Goal: Task Accomplishment & Management: Manage account settings

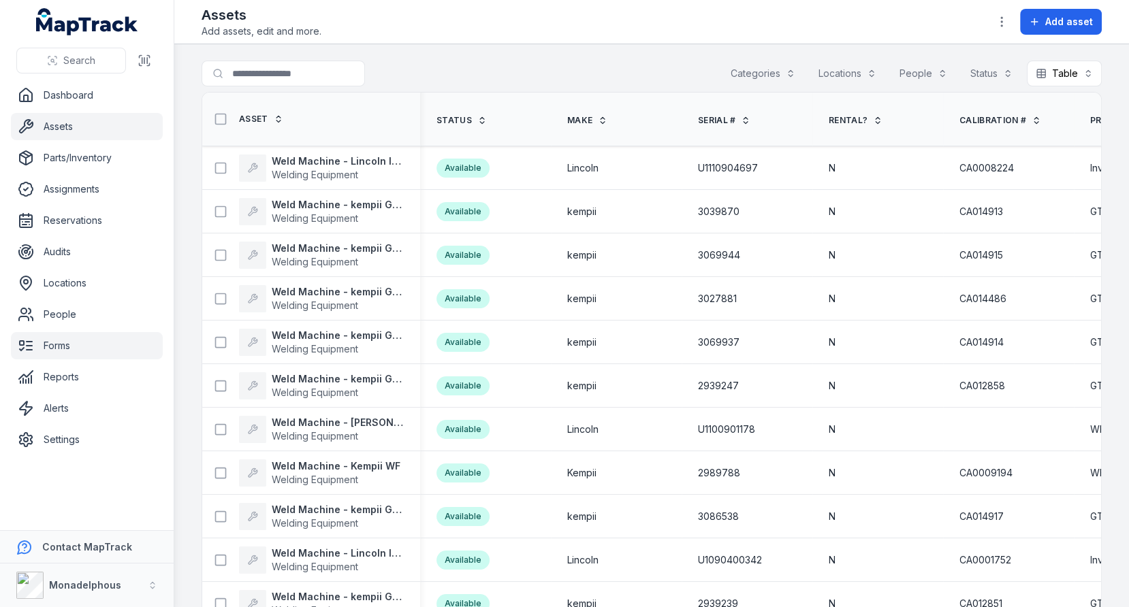
click at [91, 345] on link "Forms" at bounding box center [87, 345] width 152 height 27
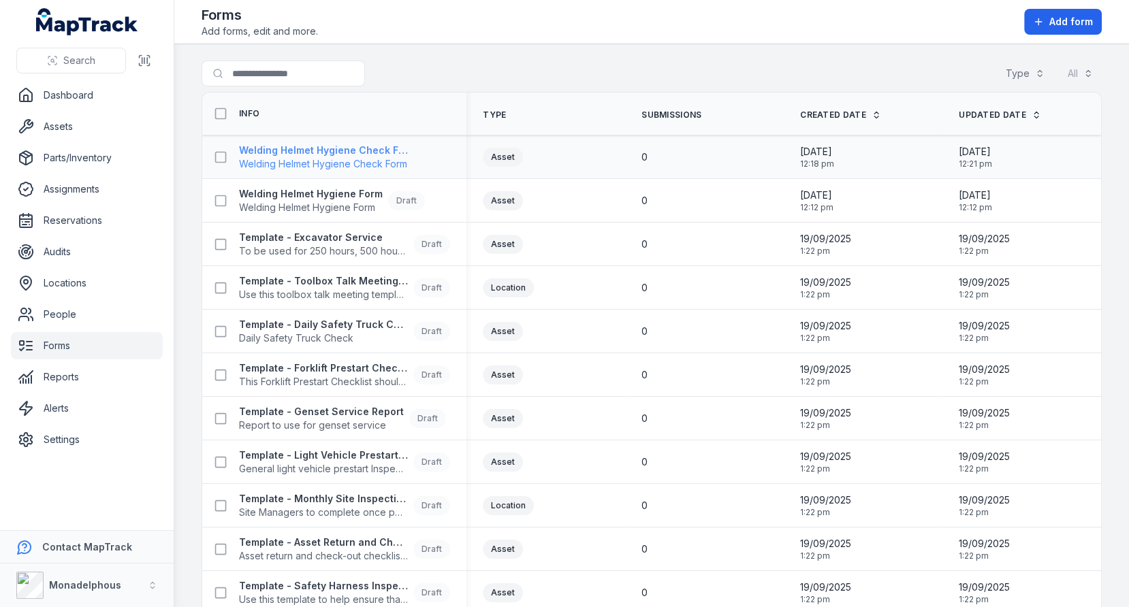
click at [364, 161] on span "Welding Helmet Hygiene Check Form" at bounding box center [326, 164] width 174 height 14
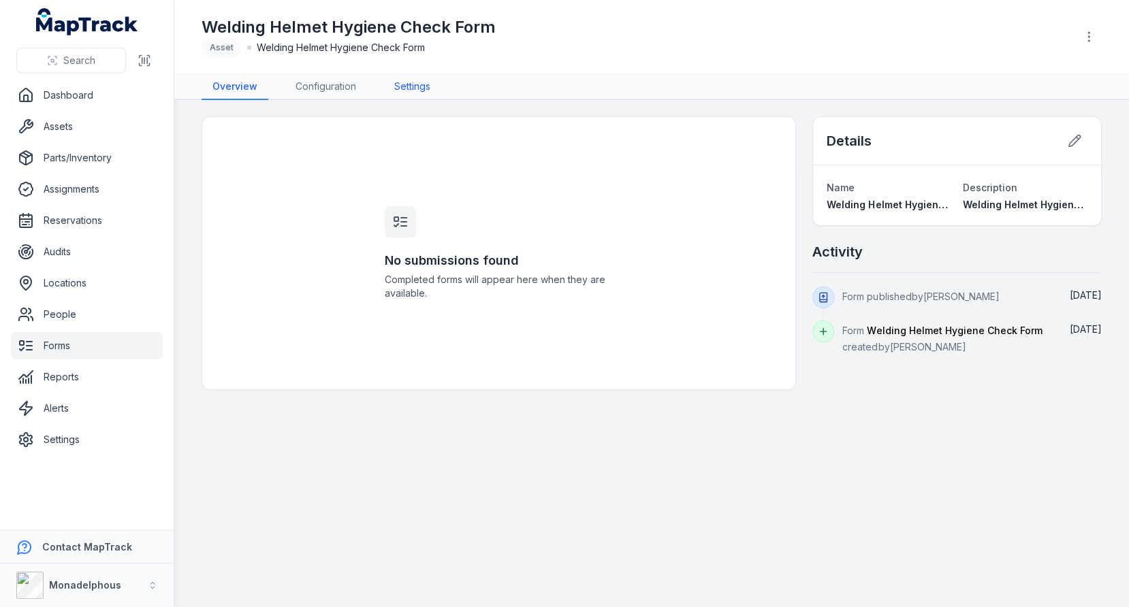
click at [409, 90] on link "Settings" at bounding box center [412, 87] width 58 height 26
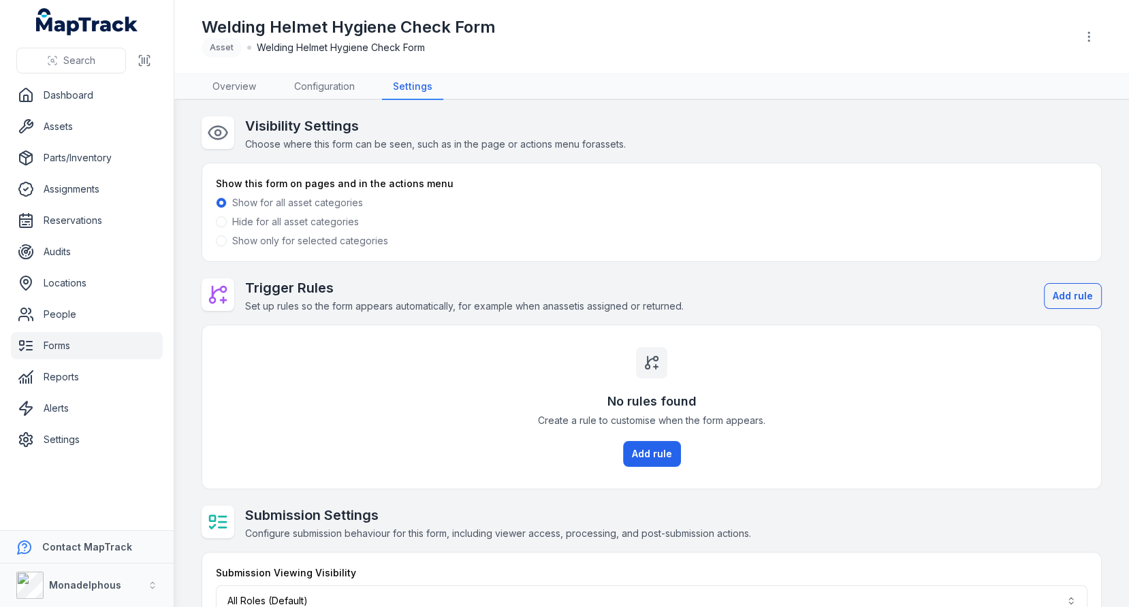
click at [305, 241] on label "Show only for selected categories" at bounding box center [310, 241] width 156 height 14
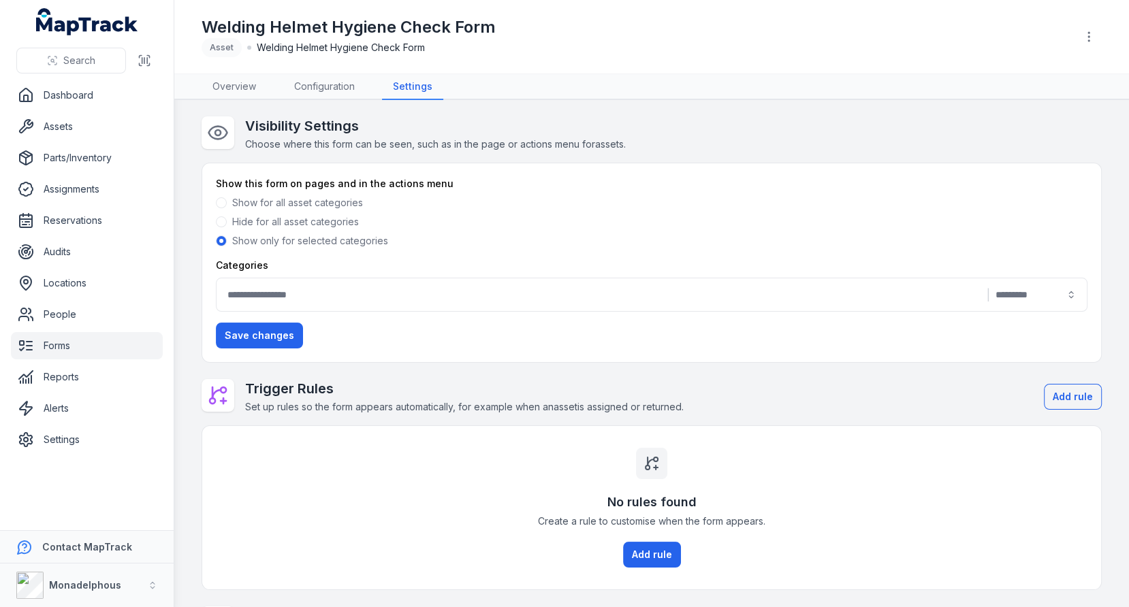
click at [421, 291] on button "|" at bounding box center [652, 295] width 872 height 34
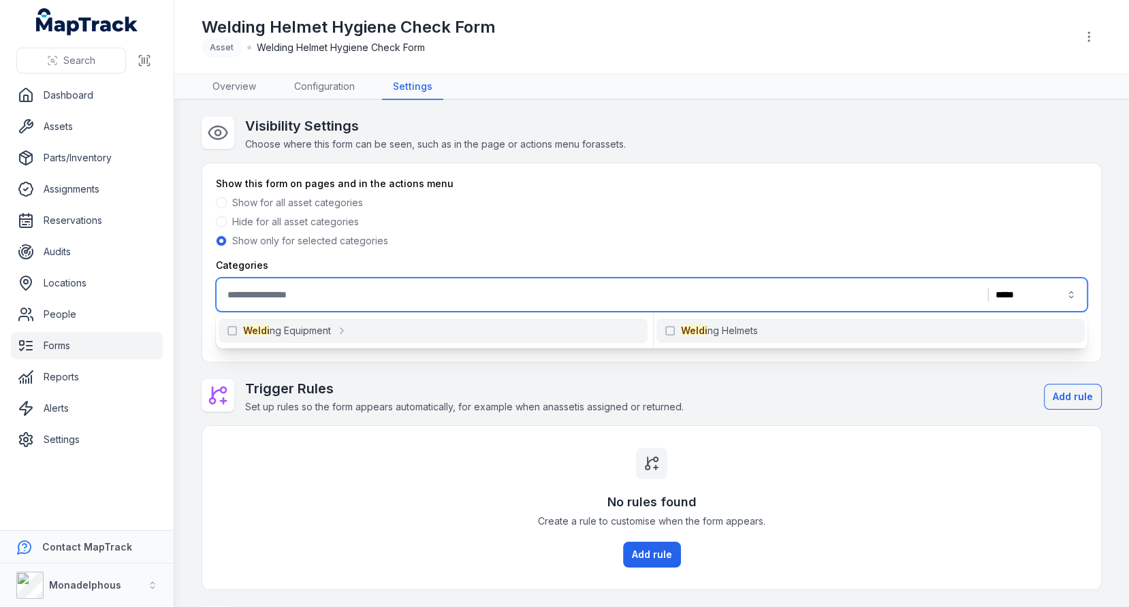
type input "*****"
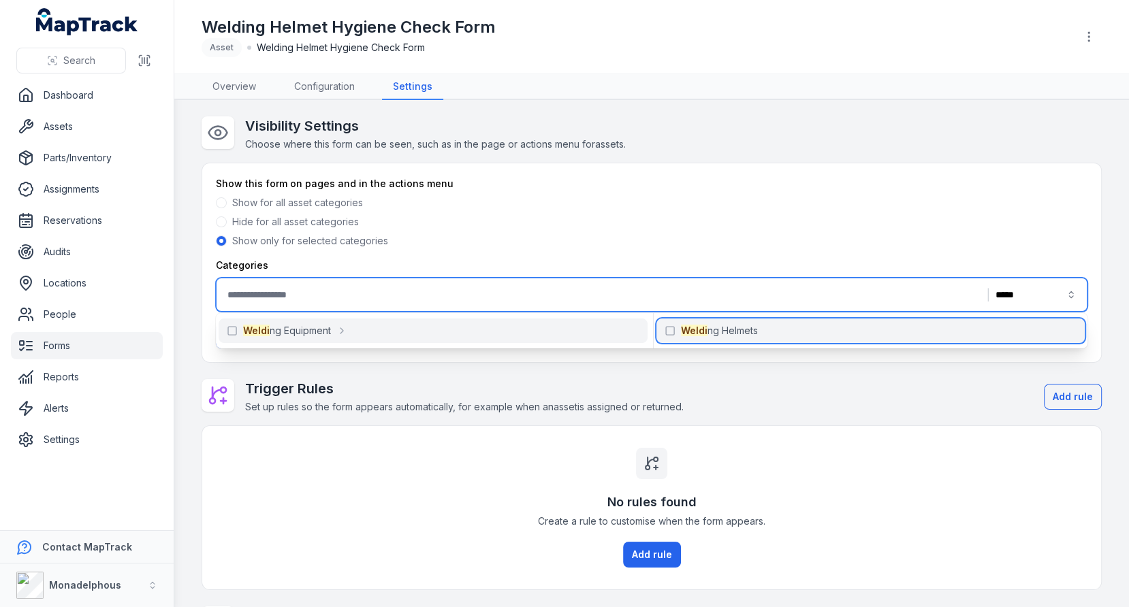
click at [673, 331] on icon at bounding box center [670, 331] width 11 height 11
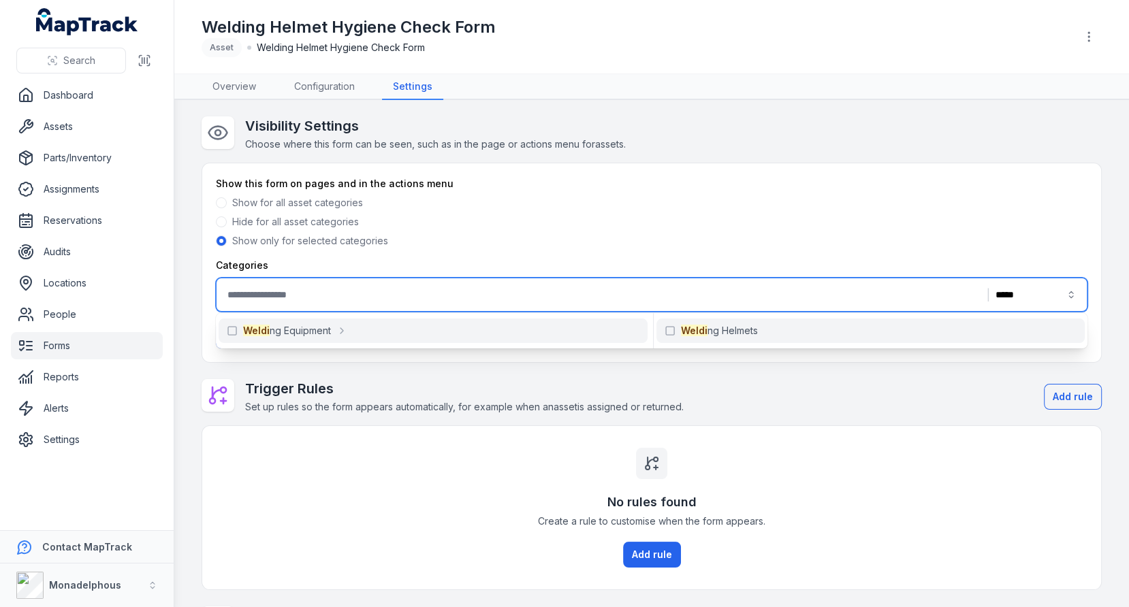
type input "**********"
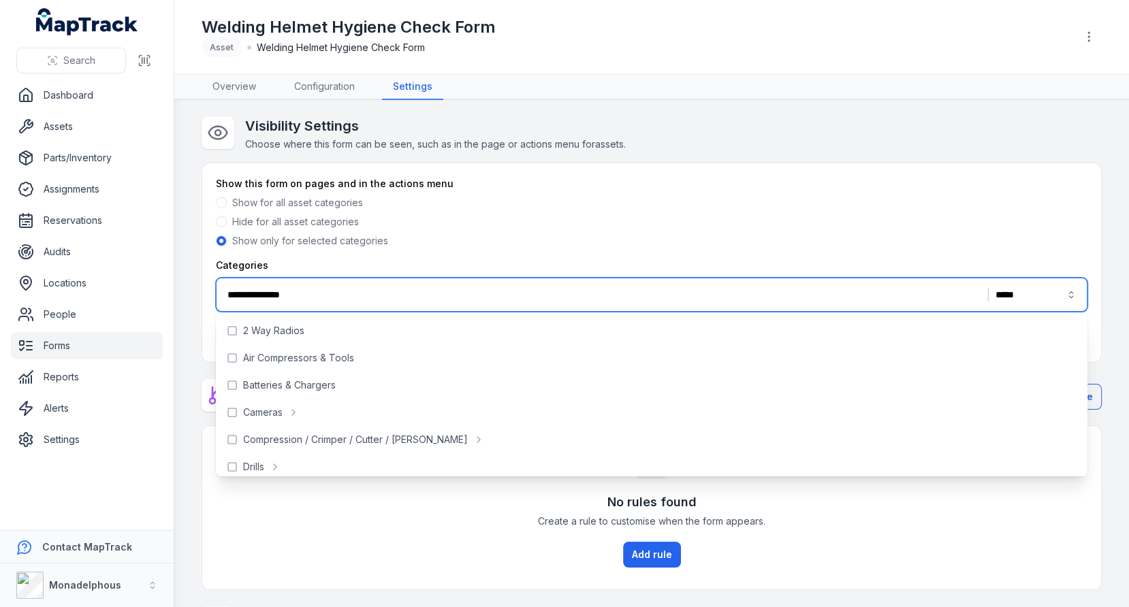
click at [889, 148] on div "Visibility Settings Choose where this form can be seen, such as in the page or …" at bounding box center [652, 133] width 900 height 35
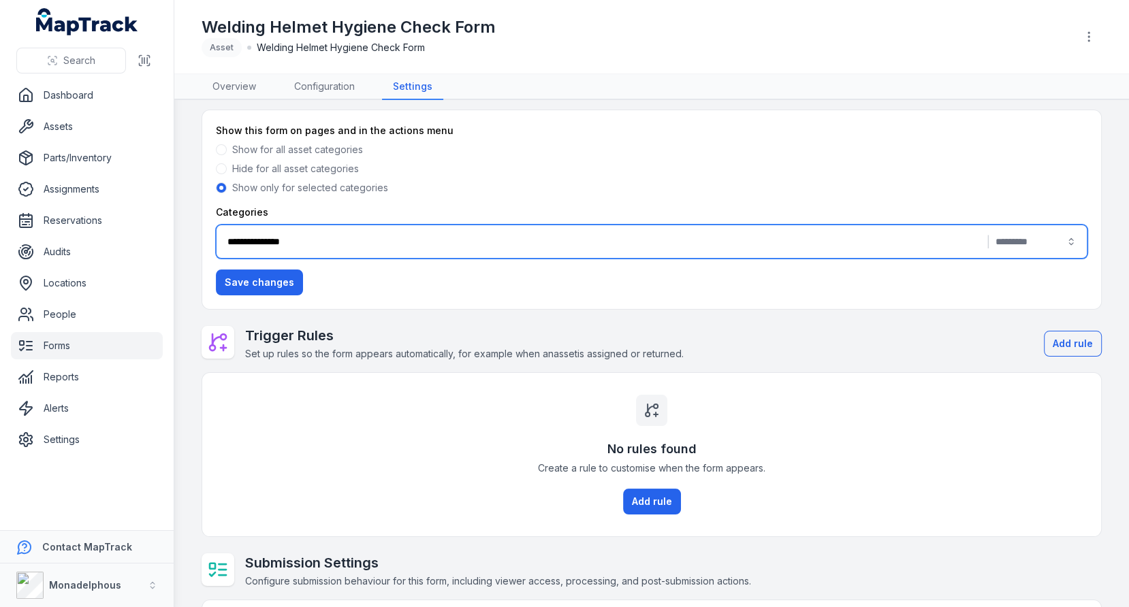
scroll to position [143, 0]
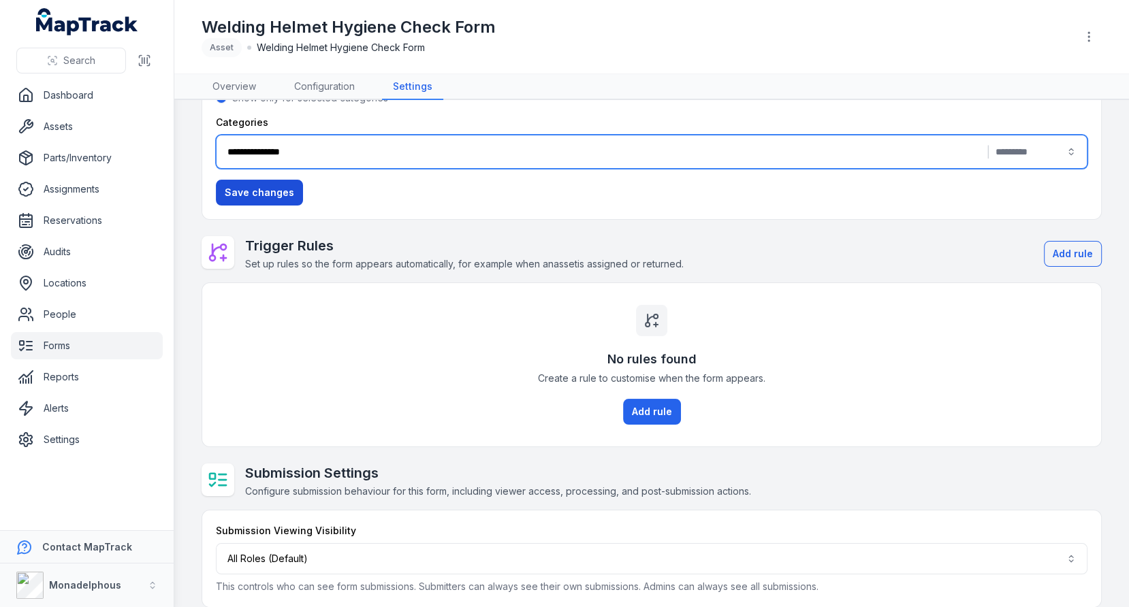
click at [241, 201] on button "Save changes" at bounding box center [259, 193] width 87 height 26
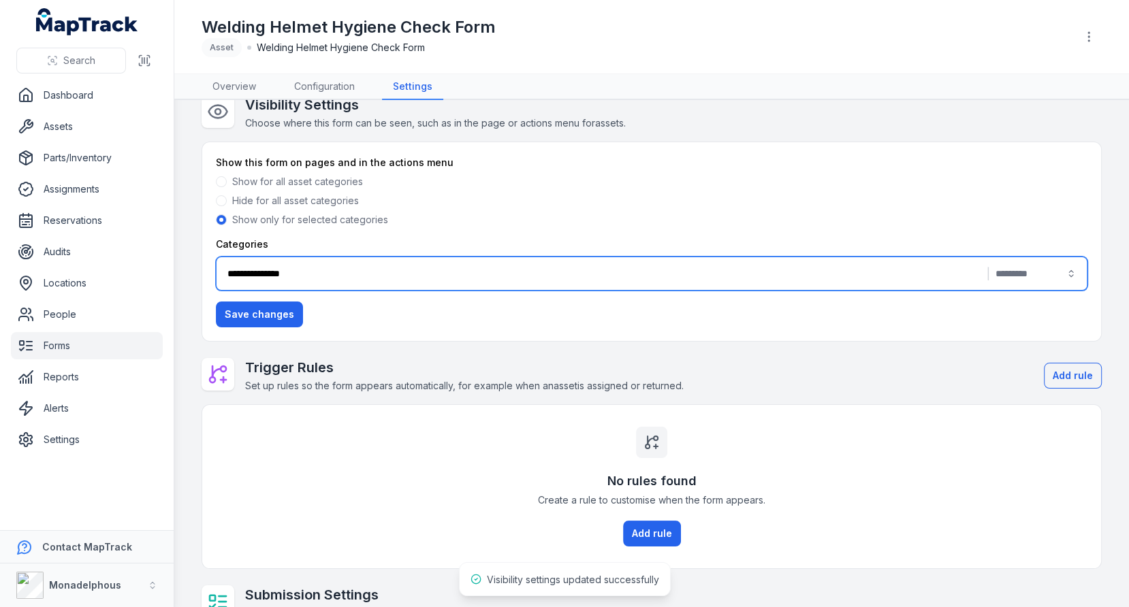
scroll to position [46, 0]
